Goal: Information Seeking & Learning: Learn about a topic

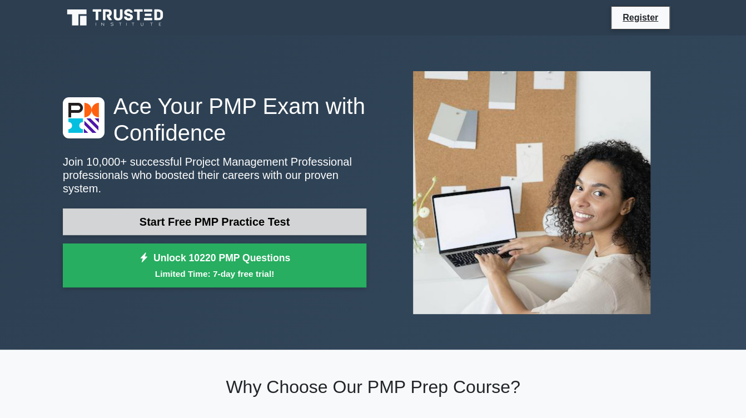
click at [246, 211] on link "Start Free PMP Practice Test" at bounding box center [214, 221] width 303 height 27
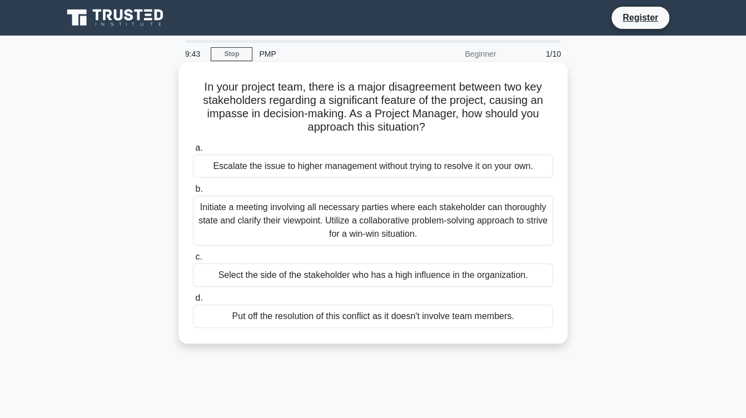
click at [300, 234] on div "Initiate a meeting involving all necessary parties where each stakeholder can t…" at bounding box center [373, 221] width 360 height 50
click at [193, 193] on input "b. Initiate a meeting involving all necessary parties where each stakeholder ca…" at bounding box center [193, 189] width 0 height 7
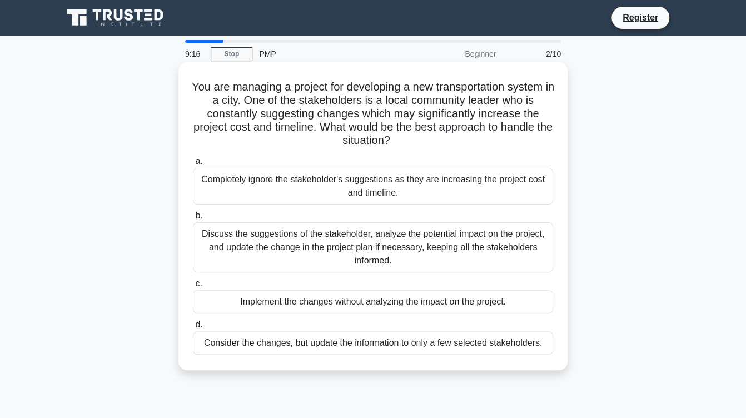
click at [348, 236] on div "Discuss the suggestions of the stakeholder, analyze the potential impact on the…" at bounding box center [373, 247] width 360 height 50
click at [193, 219] on input "b. Discuss the suggestions of the stakeholder, analyze the potential impact on …" at bounding box center [193, 215] width 0 height 7
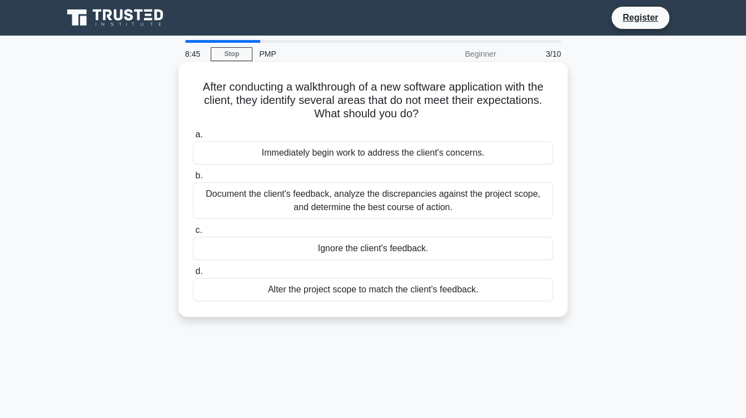
click at [353, 198] on div "Document the client's feedback, analyze the discrepancies against the project s…" at bounding box center [373, 200] width 360 height 37
click at [193, 179] on input "b. Document the client's feedback, analyze the discrepancies against the projec…" at bounding box center [193, 175] width 0 height 7
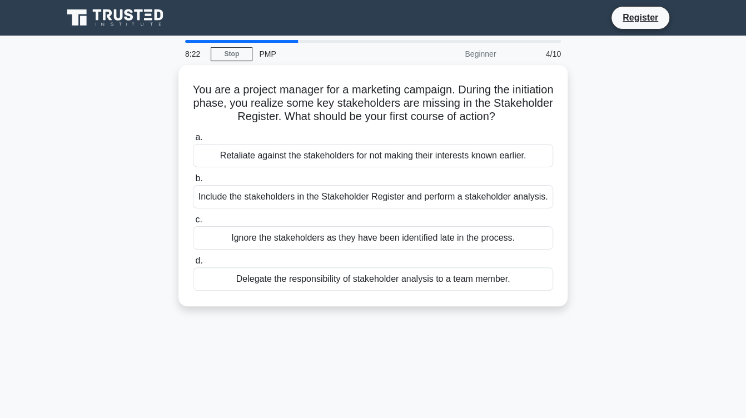
click at [353, 198] on div "Include the stakeholders in the Stakeholder Register and perform a stakeholder …" at bounding box center [373, 196] width 360 height 23
click at [193, 182] on input "b. Include the stakeholders in the Stakeholder Register and perform a stakehold…" at bounding box center [193, 178] width 0 height 7
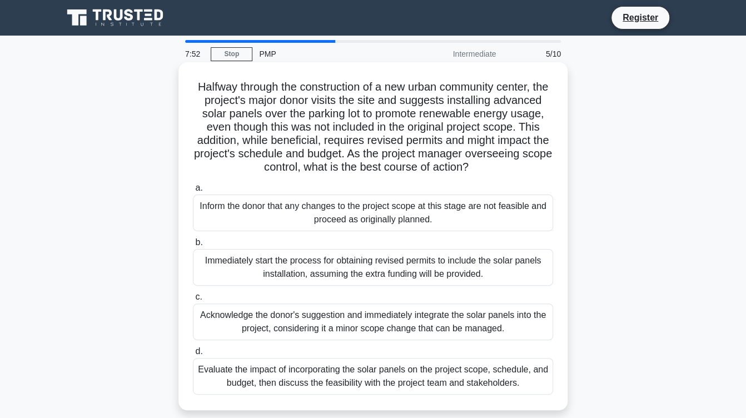
click at [374, 394] on div "Evaluate the impact of incorporating the solar panels on the project scope, sch…" at bounding box center [373, 376] width 360 height 37
click at [193, 355] on input "d. Evaluate the impact of incorporating the solar panels on the project scope, …" at bounding box center [193, 351] width 0 height 7
